Goal: Task Accomplishment & Management: Complete application form

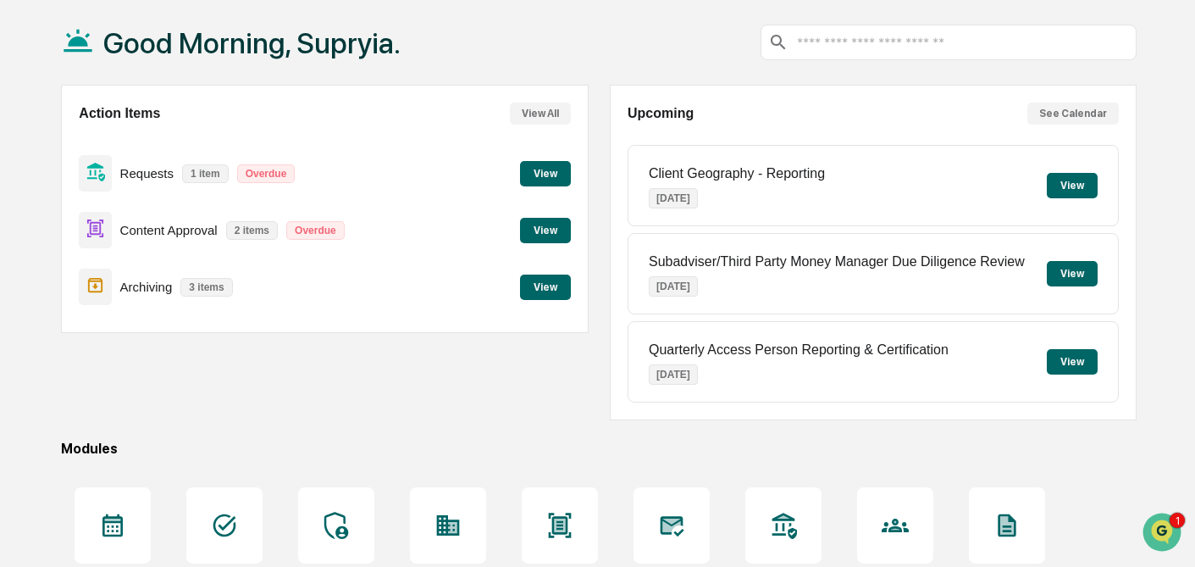
click at [549, 171] on button "View" at bounding box center [545, 173] width 51 height 25
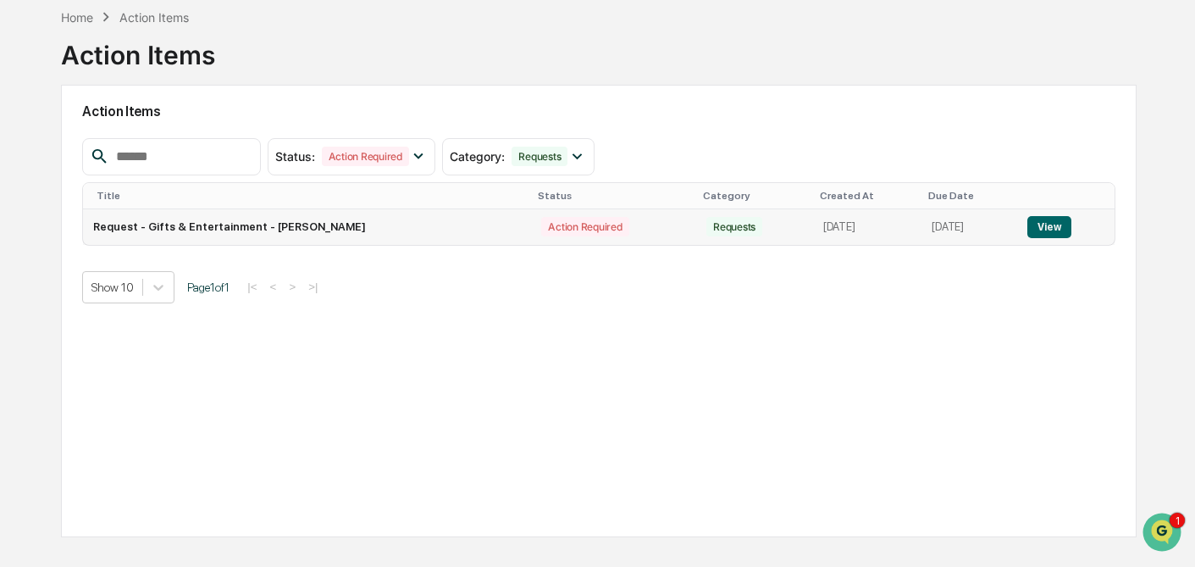
click at [1046, 232] on button "View" at bounding box center [1049, 227] width 43 height 22
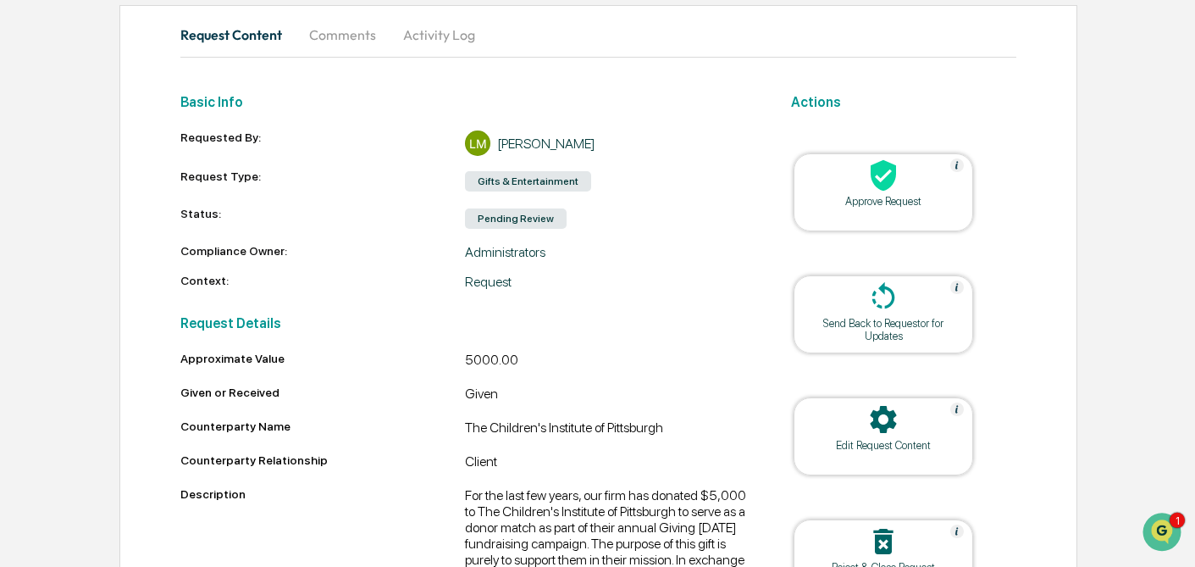
scroll to position [166, 0]
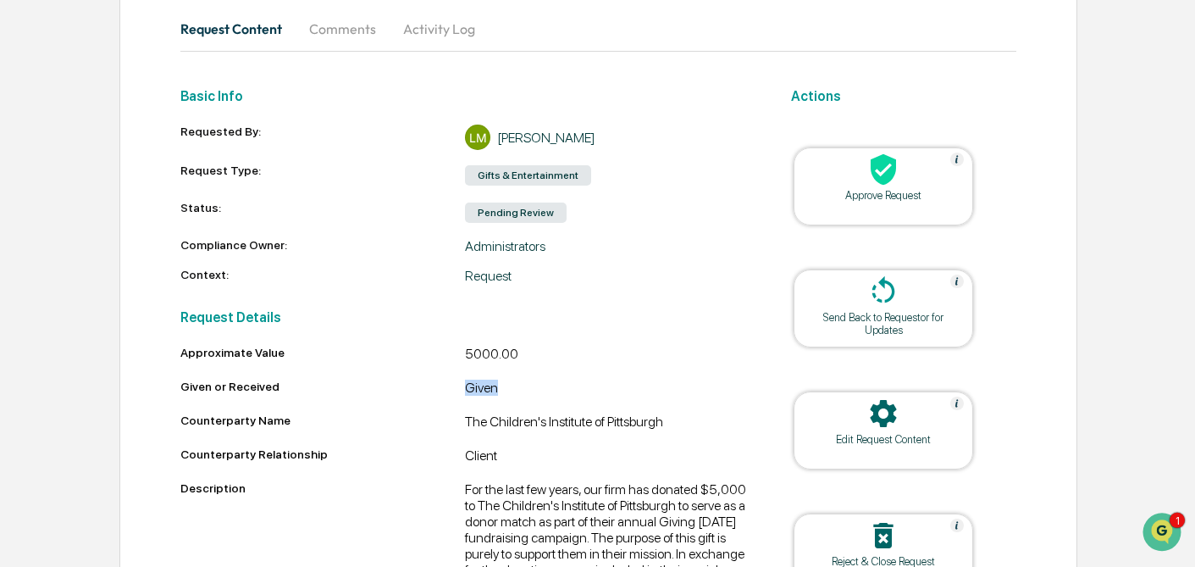
drag, startPoint x: 468, startPoint y: 390, endPoint x: 496, endPoint y: 390, distance: 28.0
click at [496, 390] on div "Given" at bounding box center [608, 390] width 286 height 20
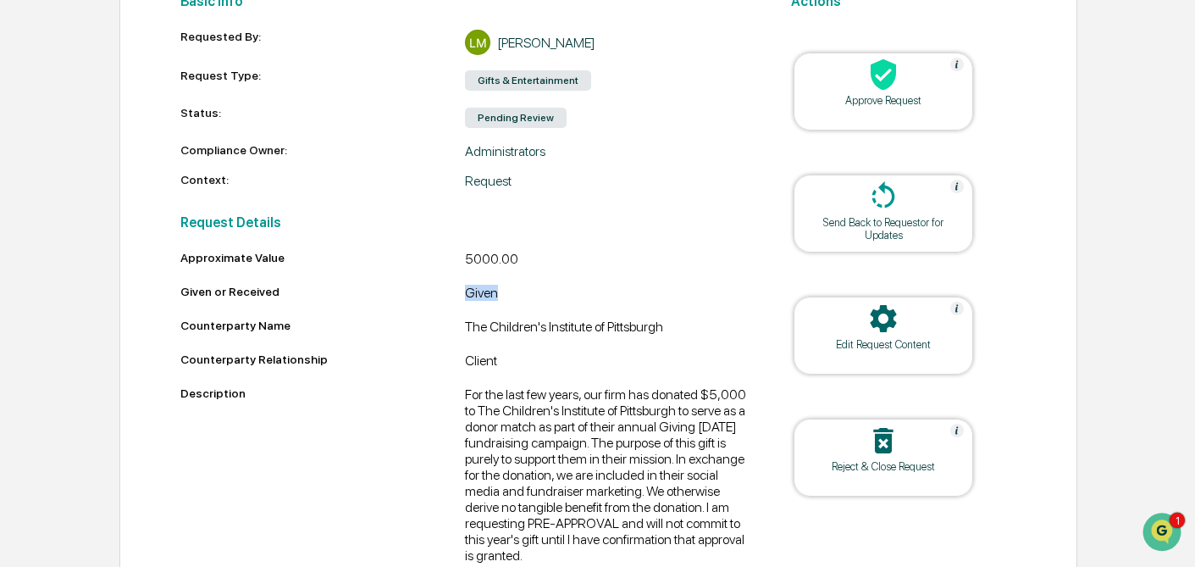
scroll to position [265, 0]
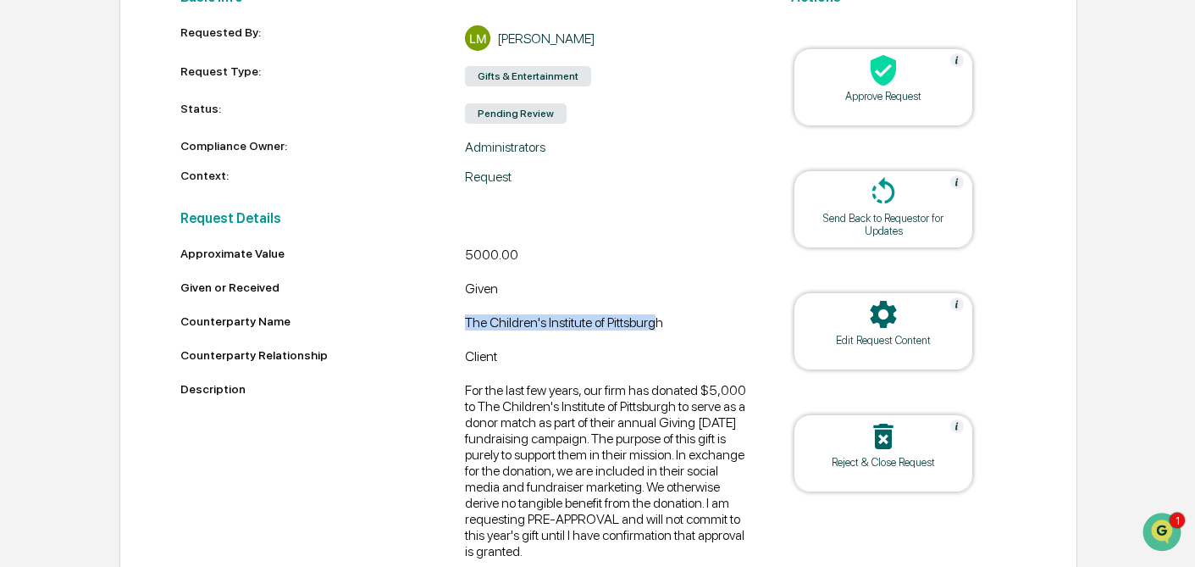
drag, startPoint x: 467, startPoint y: 326, endPoint x: 656, endPoint y: 326, distance: 188.9
click at [656, 326] on div "The Children's Institute of Pittsburgh" at bounding box center [608, 324] width 286 height 20
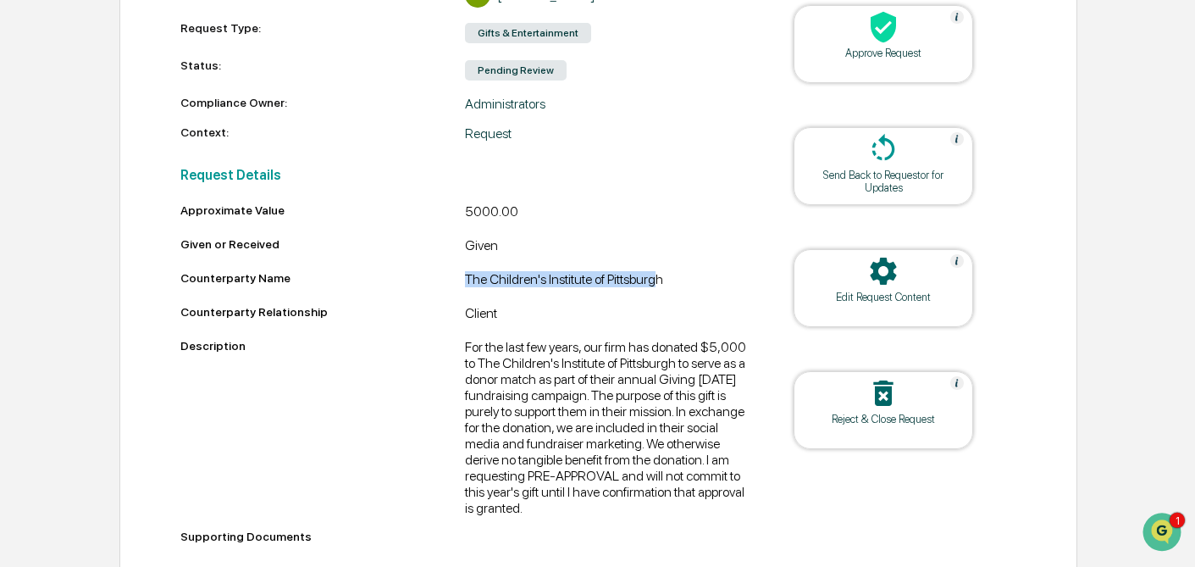
scroll to position [339, 0]
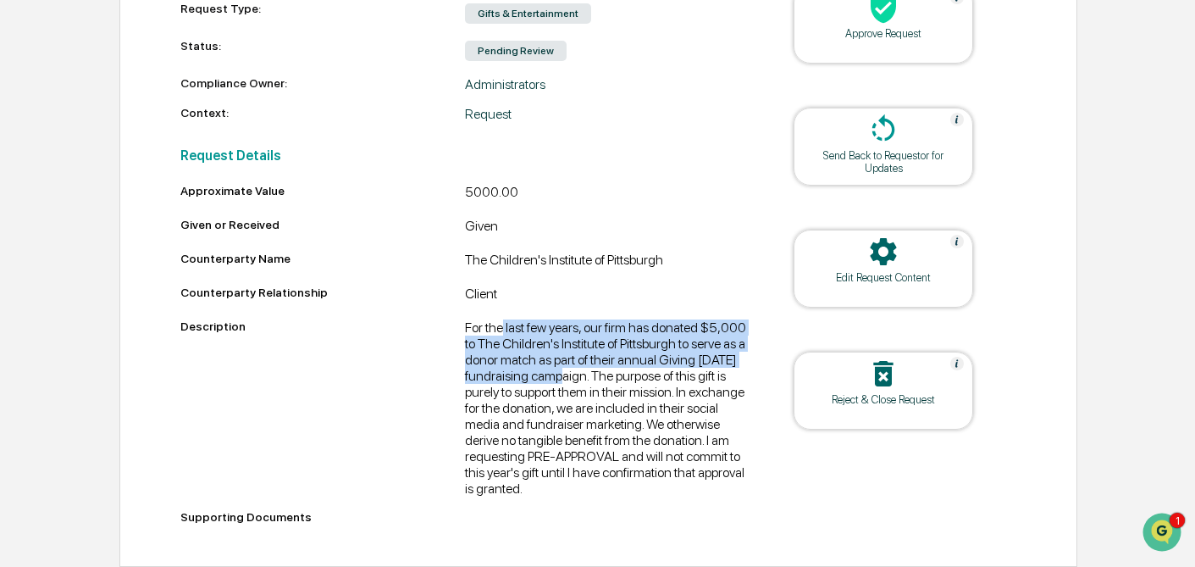
drag, startPoint x: 506, startPoint y: 328, endPoint x: 557, endPoint y: 368, distance: 65.2
click at [557, 368] on div "For the last few years, our firm has donated $5,000 to The Children's Institute…" at bounding box center [608, 407] width 286 height 177
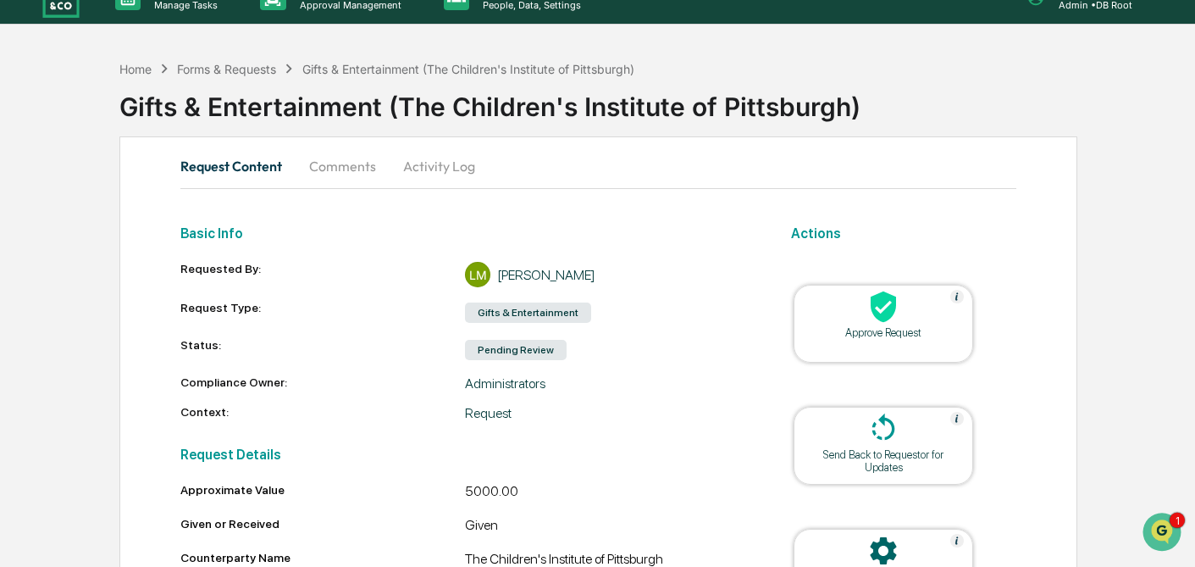
scroll to position [0, 0]
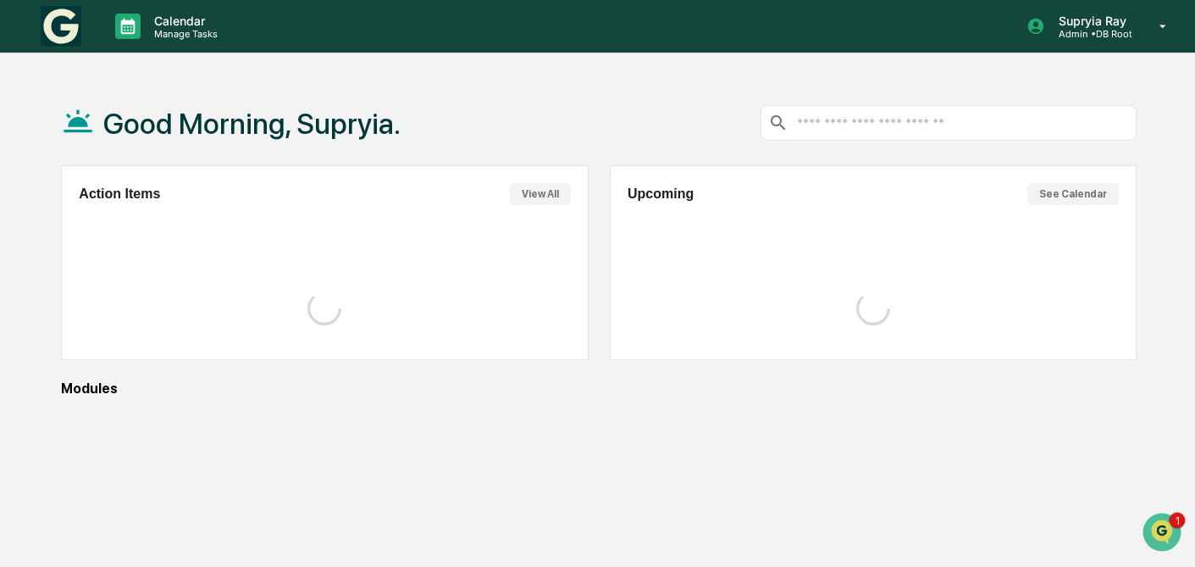
scroll to position [80, 0]
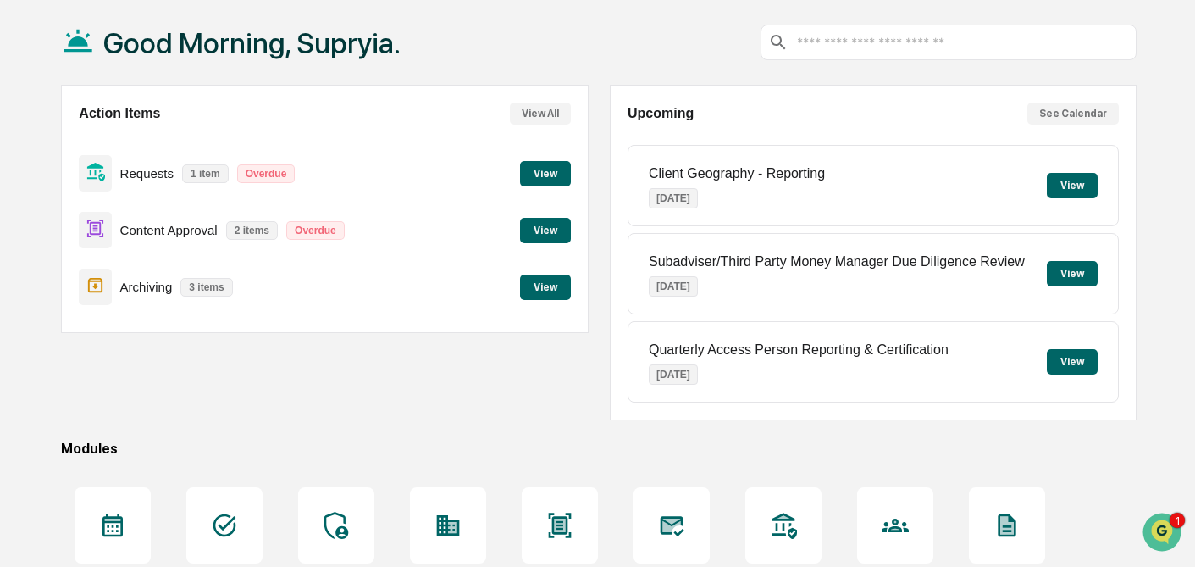
click at [554, 227] on button "View" at bounding box center [545, 230] width 51 height 25
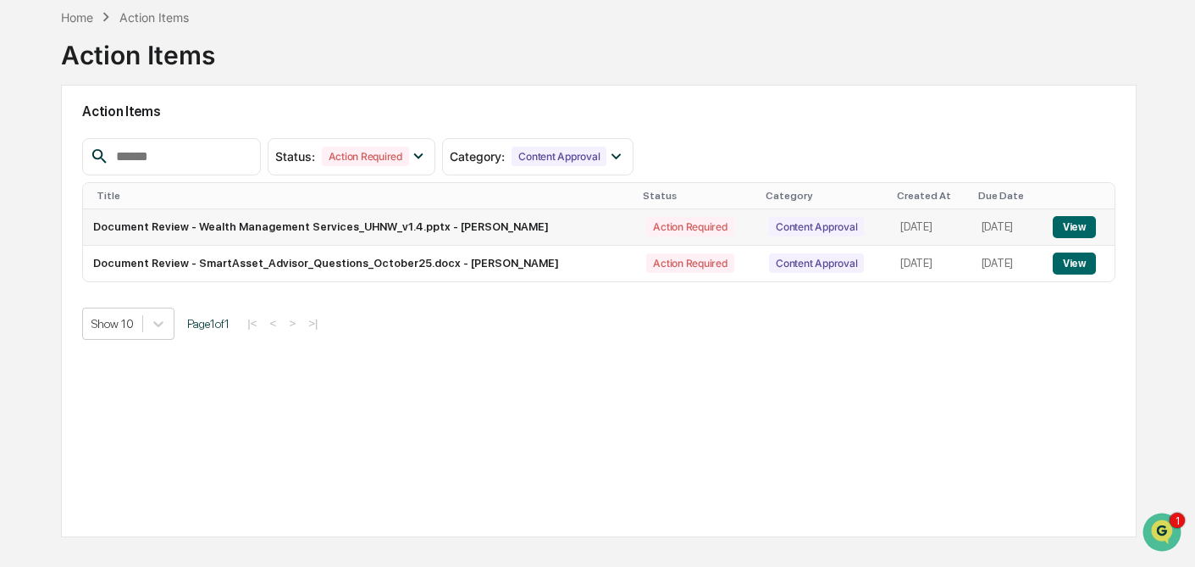
click at [1081, 219] on button "View" at bounding box center [1074, 227] width 43 height 22
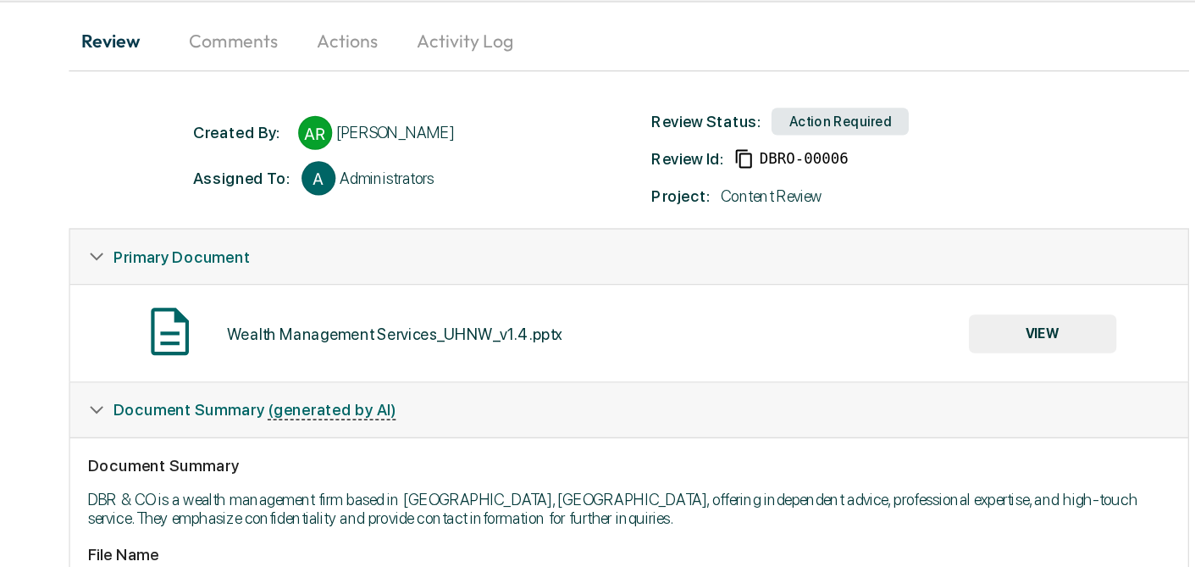
scroll to position [85, 0]
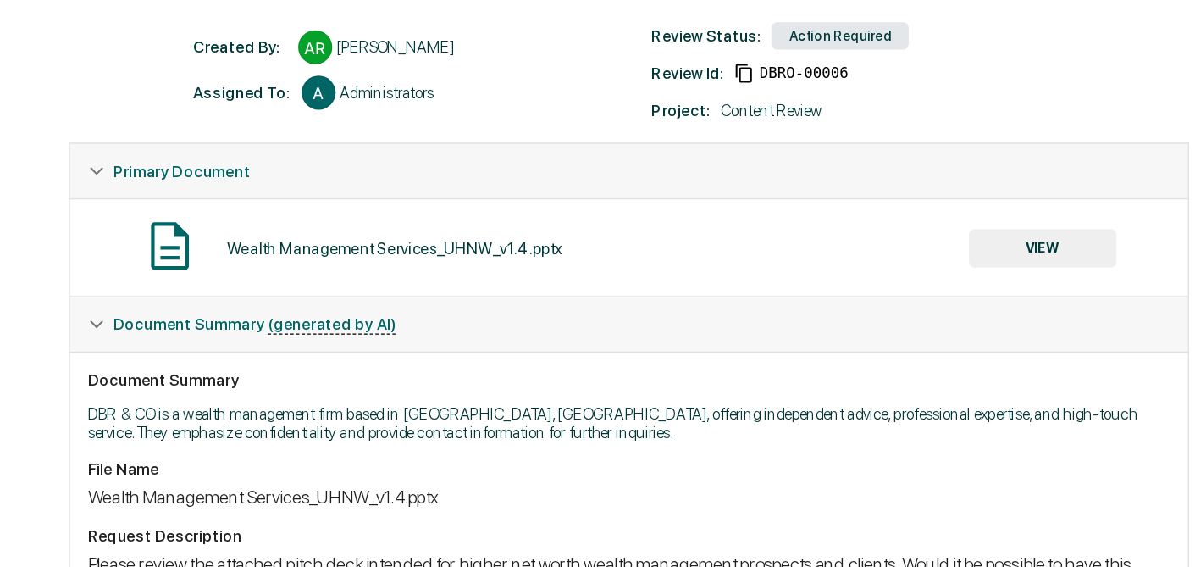
click at [915, 330] on button "VIEW" at bounding box center [907, 328] width 110 height 29
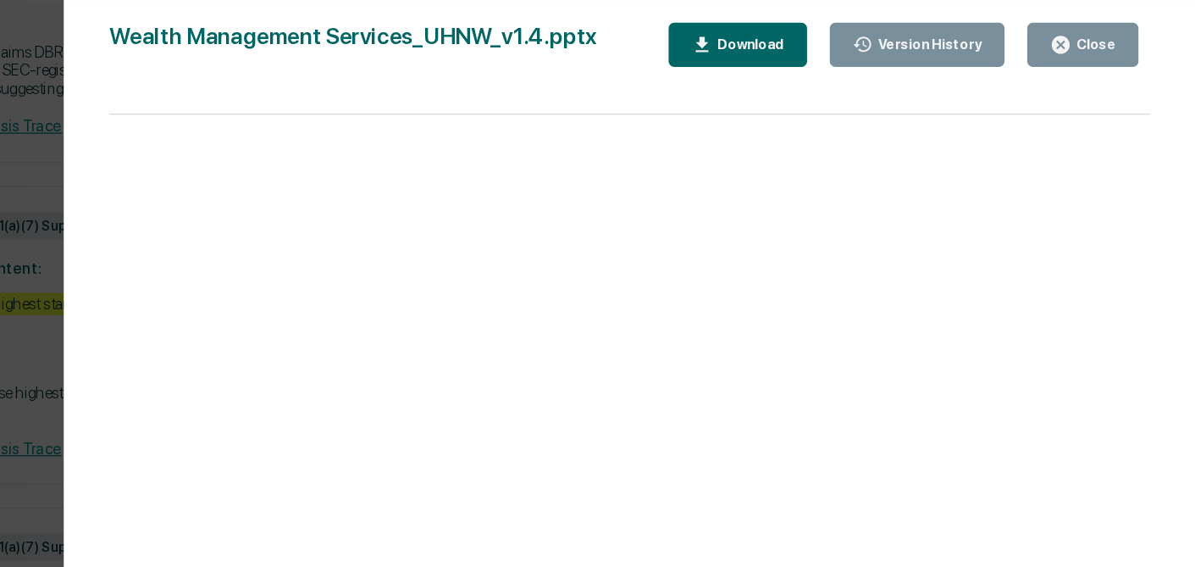
scroll to position [1162, 0]
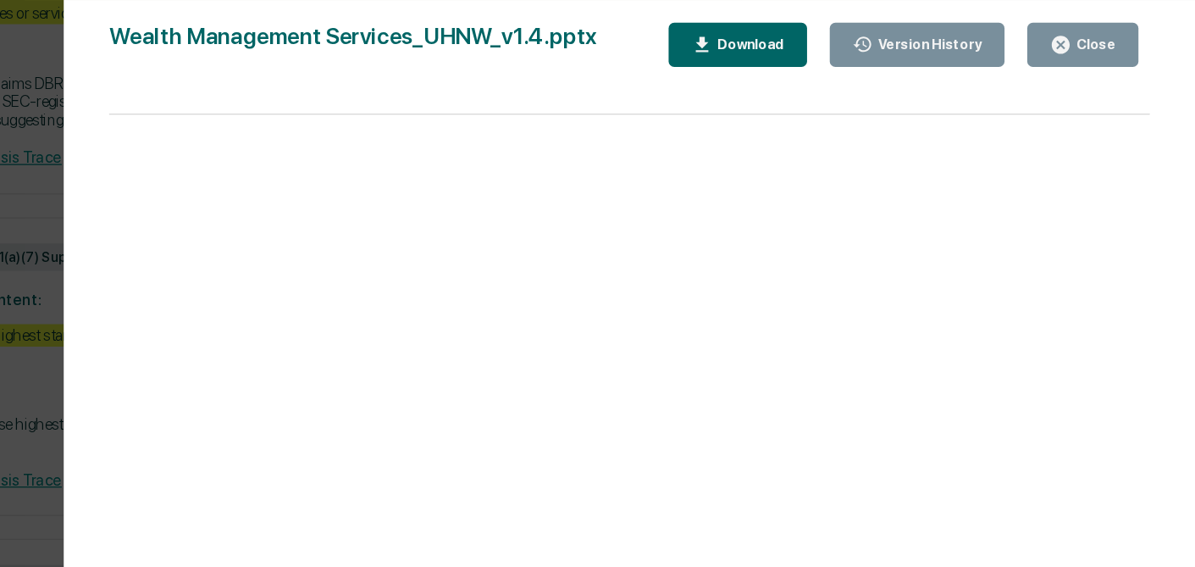
click at [881, 31] on div "Download" at bounding box center [861, 33] width 53 height 12
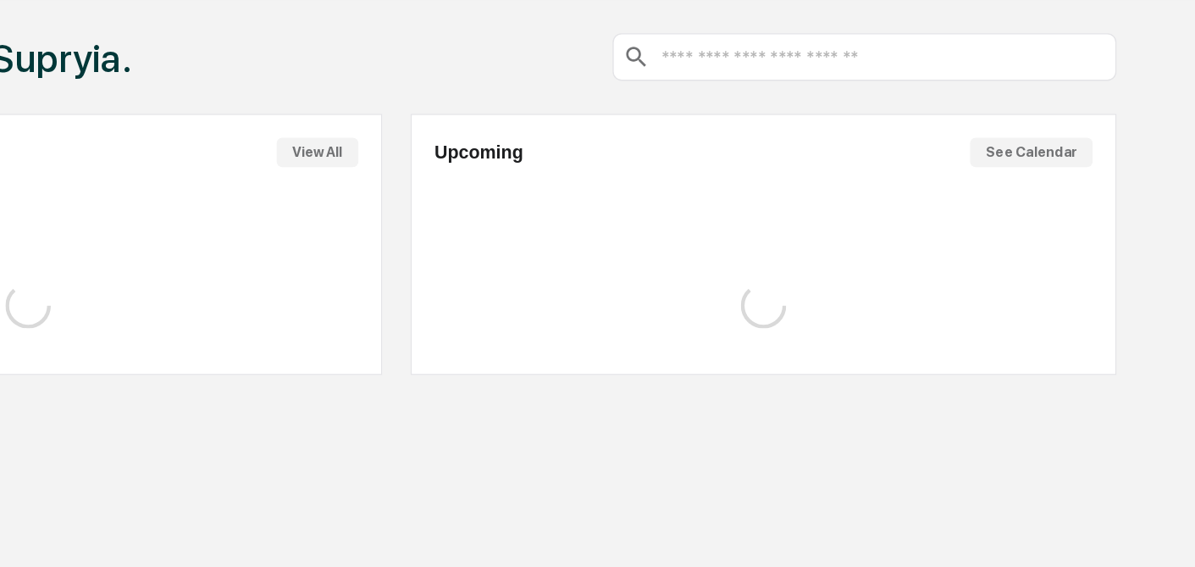
scroll to position [80, 0]
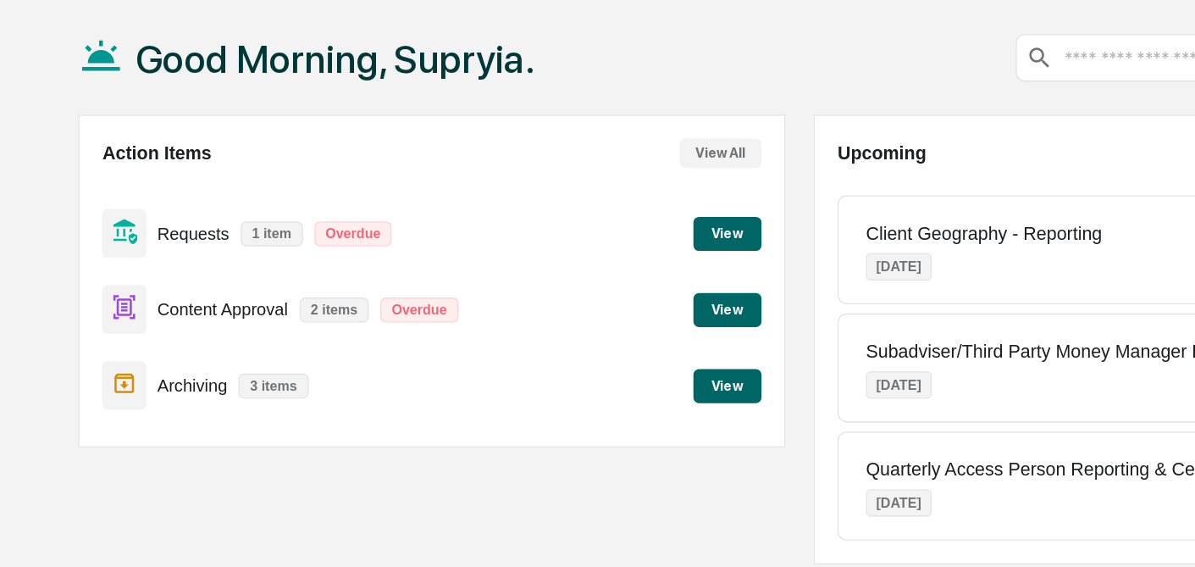
click at [546, 178] on button "View" at bounding box center [545, 174] width 51 height 25
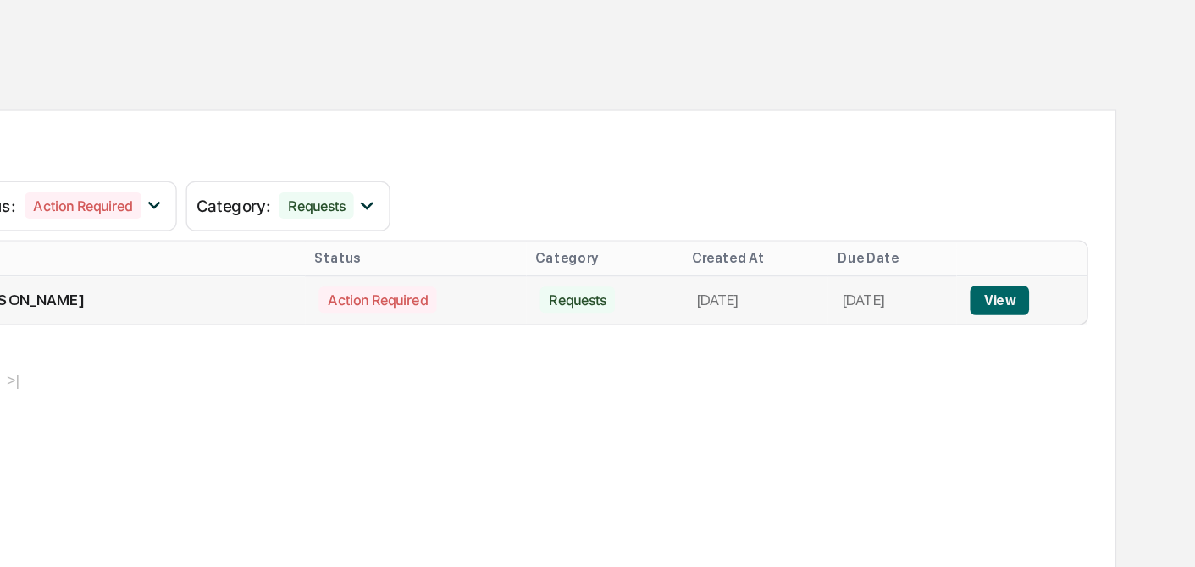
click at [1051, 223] on button "View" at bounding box center [1049, 228] width 43 height 22
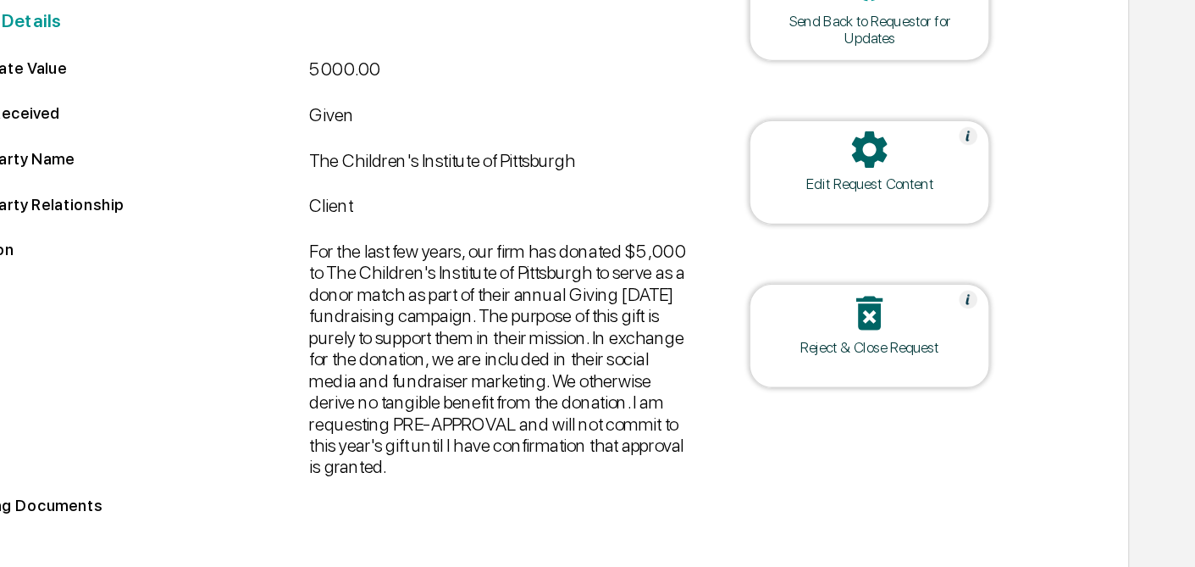
scroll to position [339, 0]
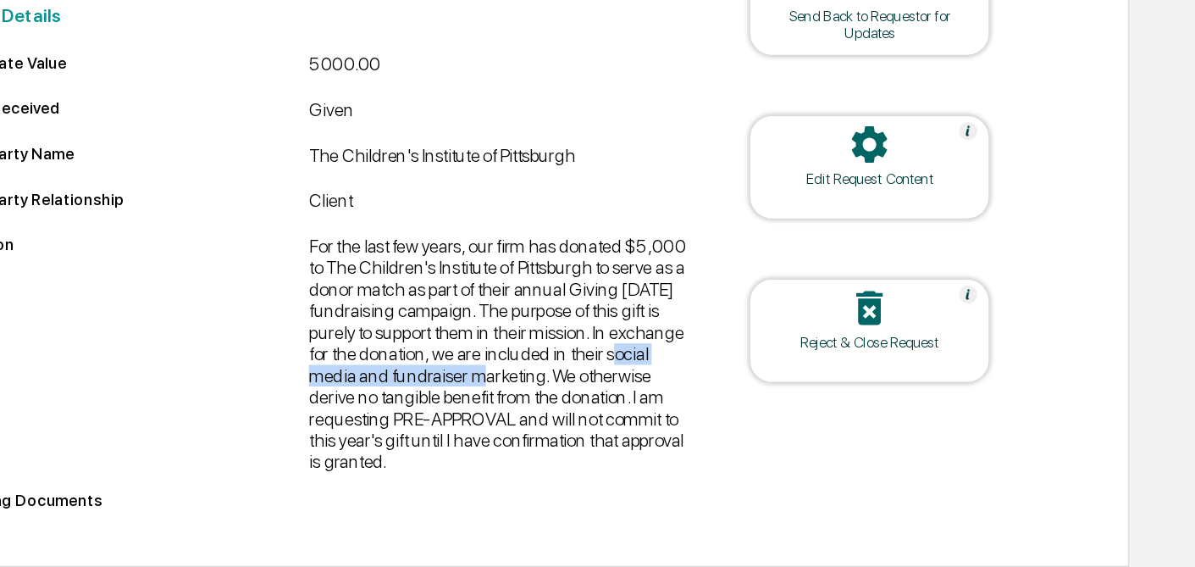
drag, startPoint x: 690, startPoint y: 405, endPoint x: 587, endPoint y: 422, distance: 103.9
click at [587, 423] on div "For the last few years, our firm has donated $5,000 to The Children's Institute…" at bounding box center [608, 407] width 286 height 177
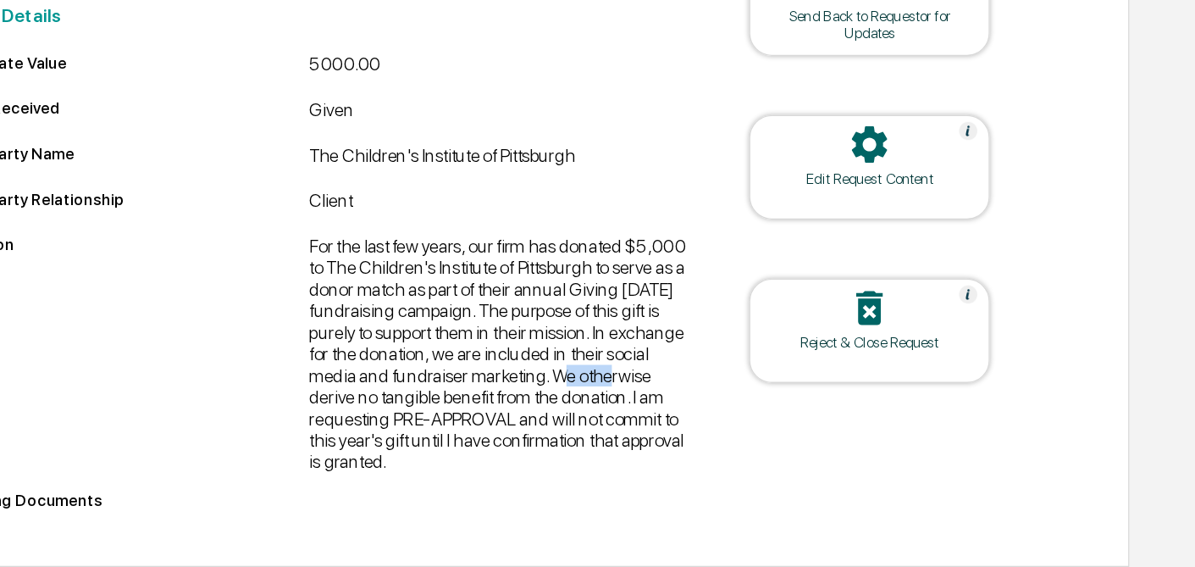
drag, startPoint x: 648, startPoint y: 421, endPoint x: 688, endPoint y: 426, distance: 40.1
click at [688, 426] on div "For the last few years, our firm has donated $5,000 to The Children's Institute…" at bounding box center [608, 407] width 286 height 177
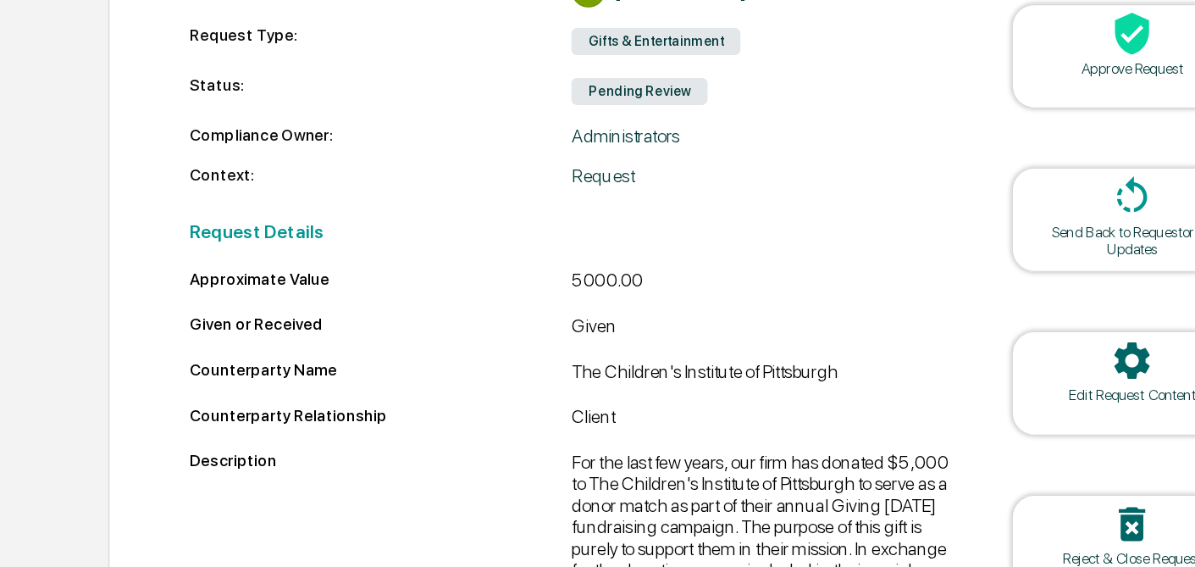
scroll to position [271, 0]
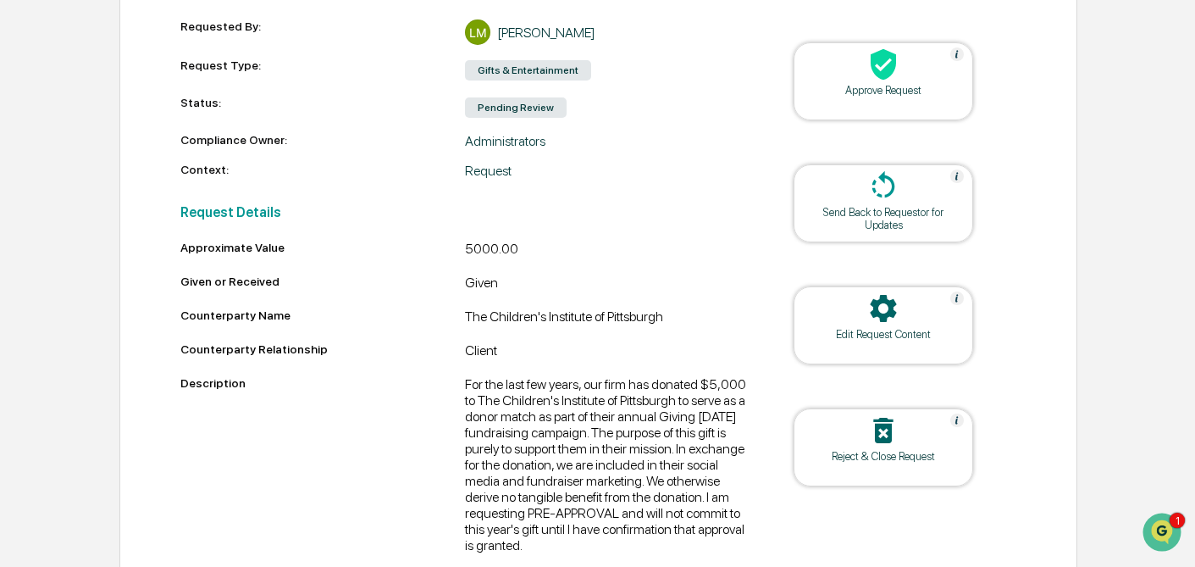
click at [858, 84] on div at bounding box center [883, 65] width 169 height 36
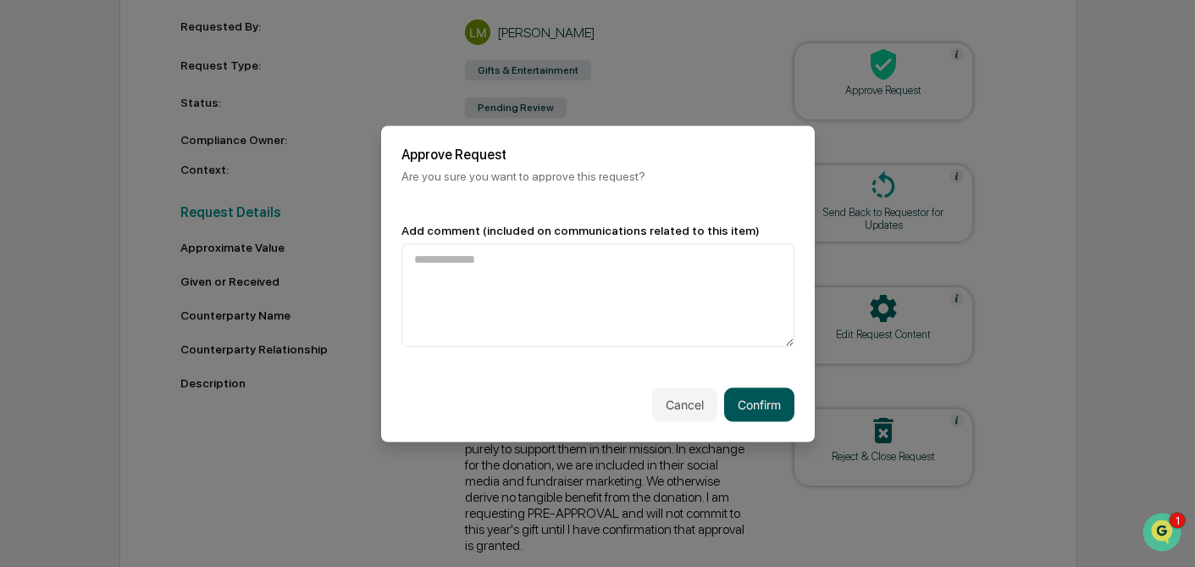
click at [763, 404] on button "Confirm" at bounding box center [759, 404] width 70 height 34
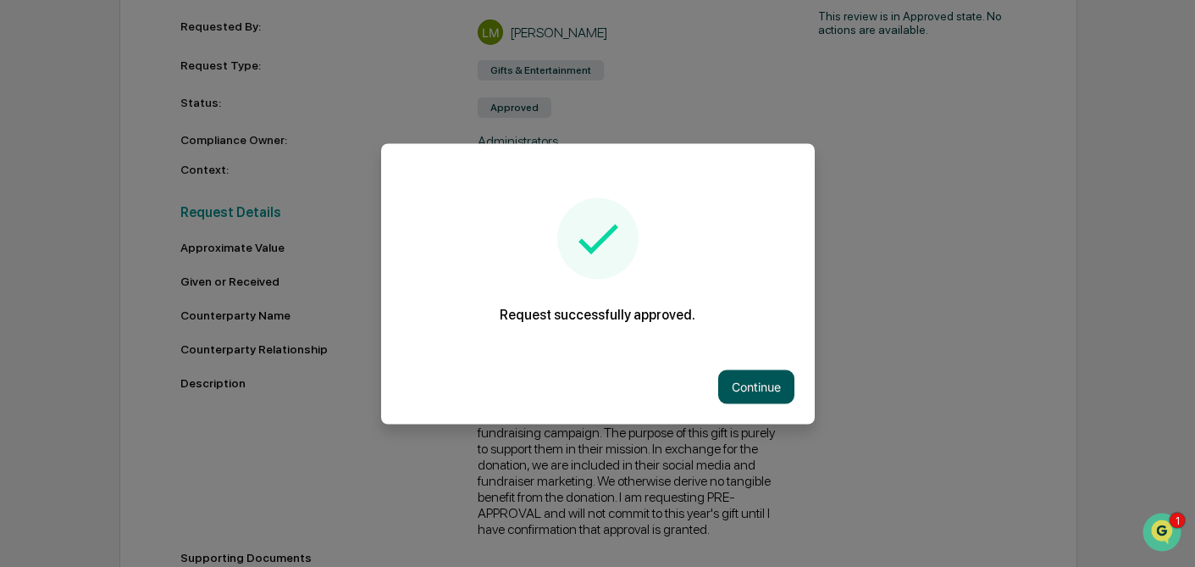
click at [773, 382] on button "Continue" at bounding box center [756, 386] width 76 height 34
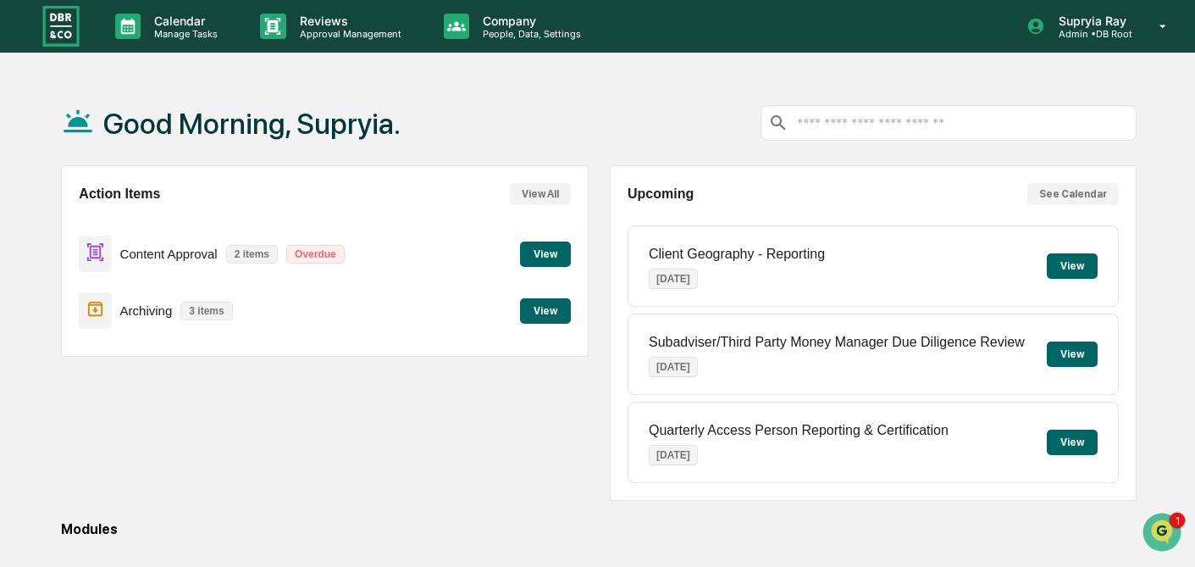
click at [548, 250] on button "View" at bounding box center [545, 253] width 51 height 25
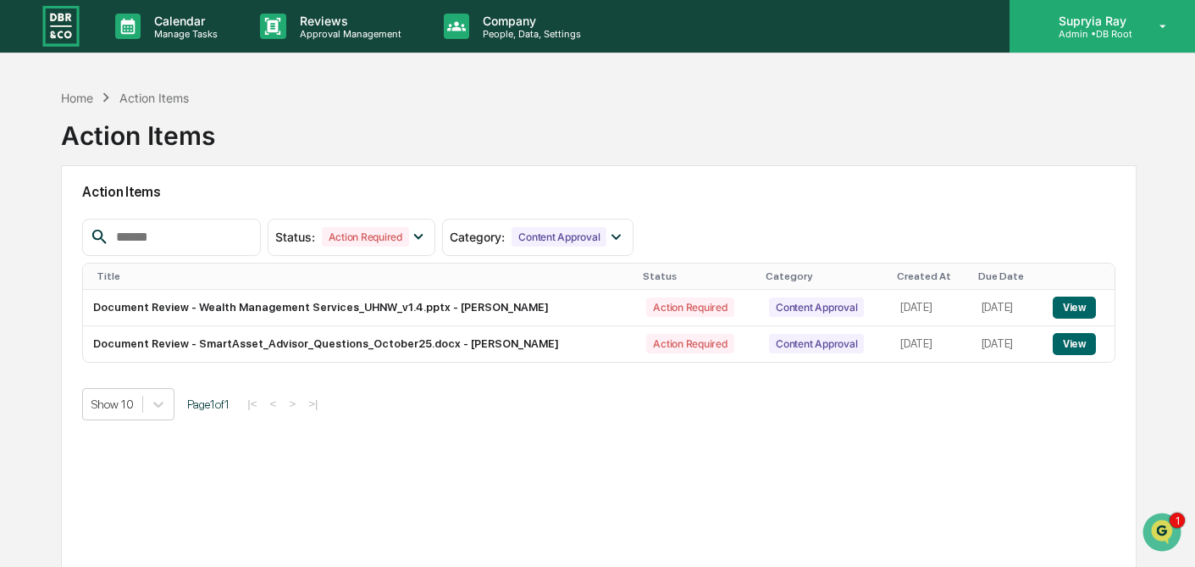
click at [1104, 26] on p "Supryia Ray" at bounding box center [1091, 21] width 90 height 14
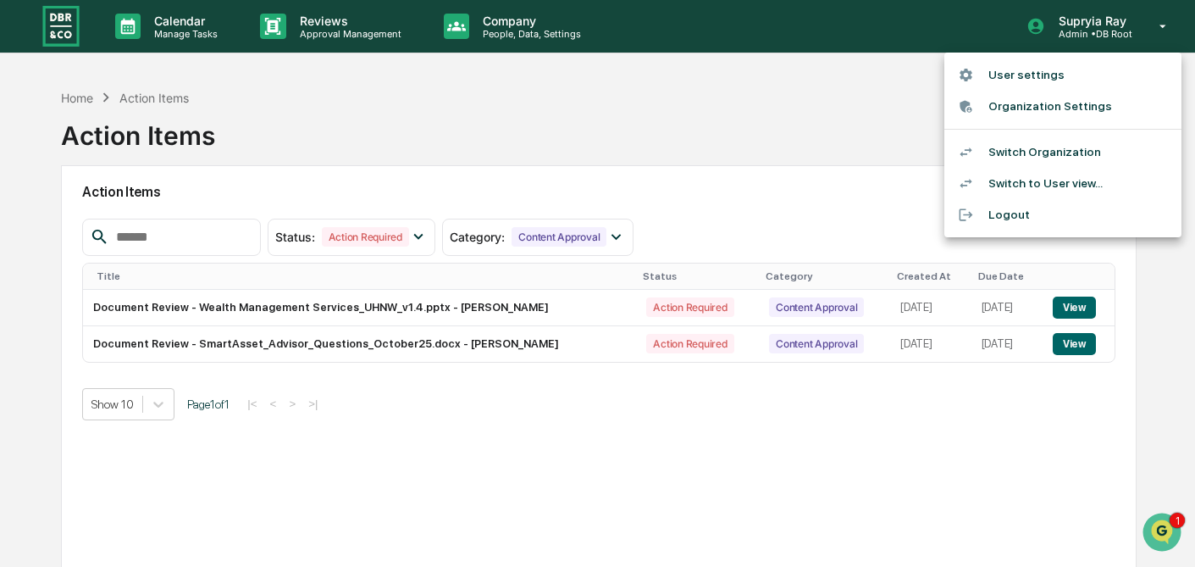
click at [1051, 152] on li "Switch Organization" at bounding box center [1063, 151] width 237 height 31
